Goal: Information Seeking & Learning: Compare options

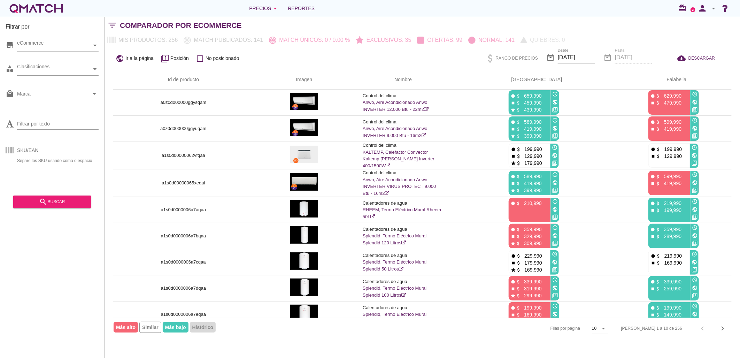
click at [44, 44] on div "eCommerce" at bounding box center [54, 45] width 75 height 7
click at [42, 52] on div "eCommerce [GEOGRAPHIC_DATA]" at bounding box center [57, 45] width 81 height 13
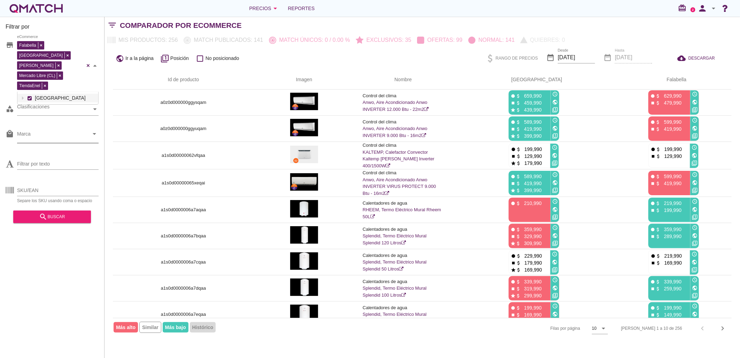
click at [47, 130] on input "Marca" at bounding box center [53, 135] width 72 height 11
type input "samsung"
click at [42, 144] on div "Samsung" at bounding box center [58, 144] width 70 height 17
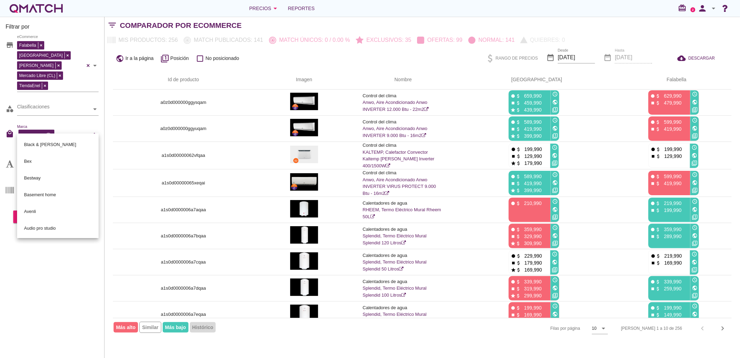
click at [67, 274] on div "Filtrar por store Falabella [PERSON_NAME] Libre (CL) TiendaEnel eCommerce categ…" at bounding box center [52, 187] width 104 height 341
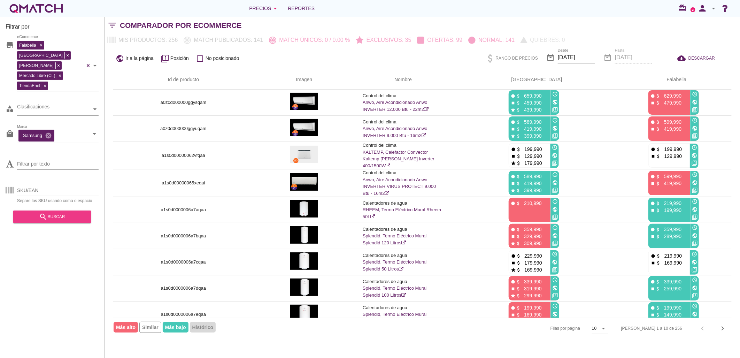
click at [57, 212] on div "search buscar" at bounding box center [52, 216] width 67 height 8
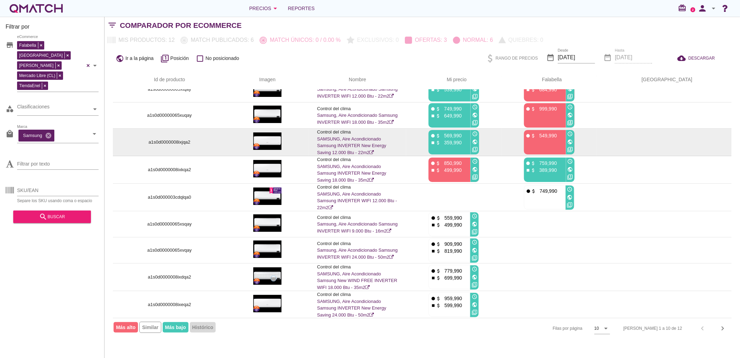
scroll to position [0, 0]
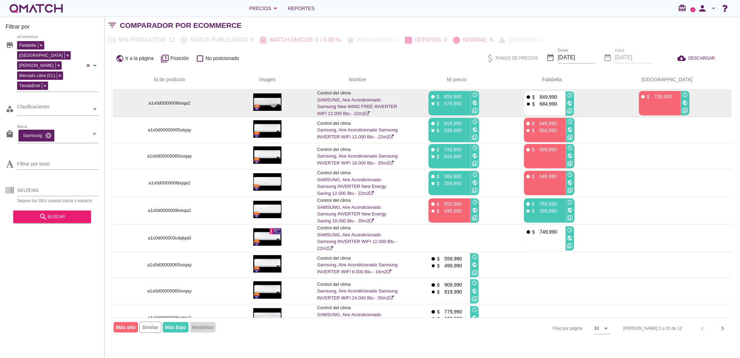
drag, startPoint x: 462, startPoint y: 105, endPoint x: 487, endPoint y: 105, distance: 25.4
click at [469, 105] on div "fiber_manual_record attach_money 659,990 stop attach_money 579,990" at bounding box center [448, 103] width 40 height 24
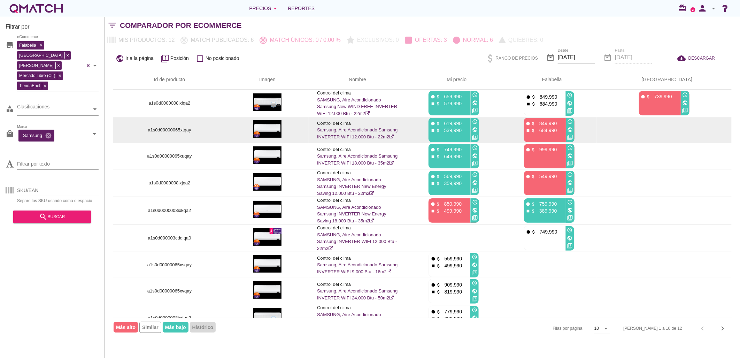
drag, startPoint x: 487, startPoint y: 105, endPoint x: 488, endPoint y: 133, distance: 27.5
click at [469, 133] on div "fiber_manual_record attach_money 619,990 stop attach_money 539,990" at bounding box center [448, 130] width 40 height 24
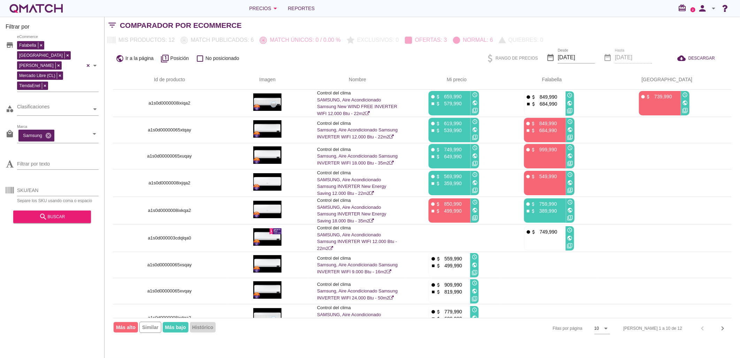
click at [274, 53] on div "public Ir a la página filter_1 Posición check_box_outline_blank No posicionado" at bounding box center [238, 58] width 251 height 13
